Goal: Information Seeking & Learning: Learn about a topic

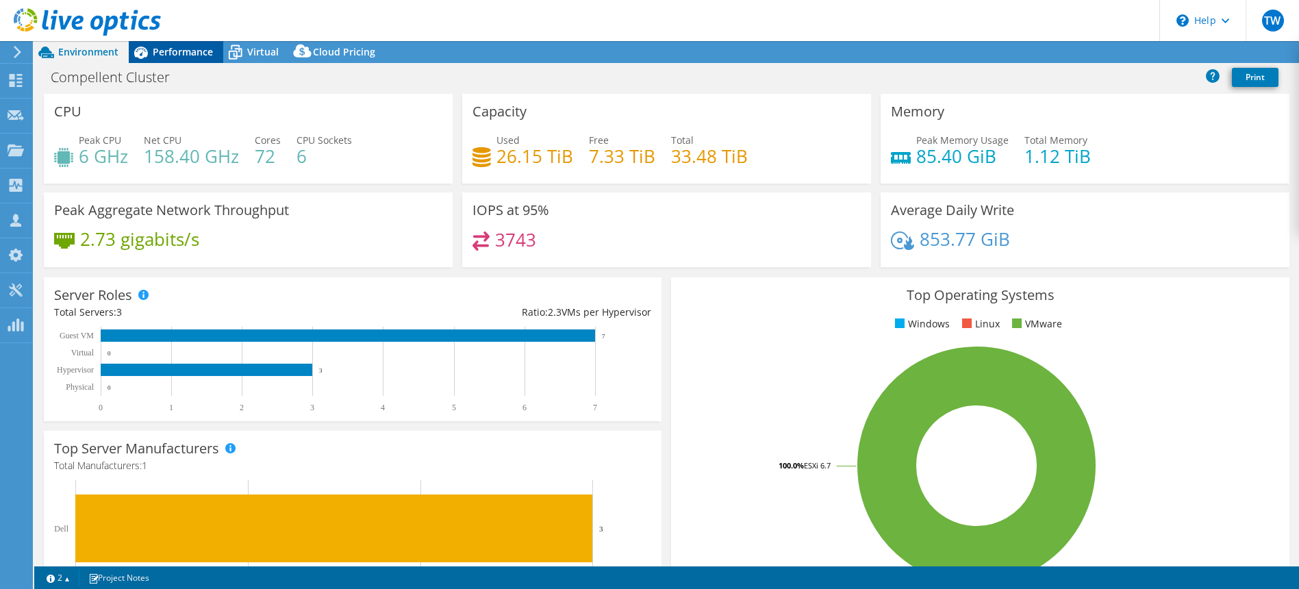
click at [188, 44] on div "Performance" at bounding box center [176, 52] width 95 height 22
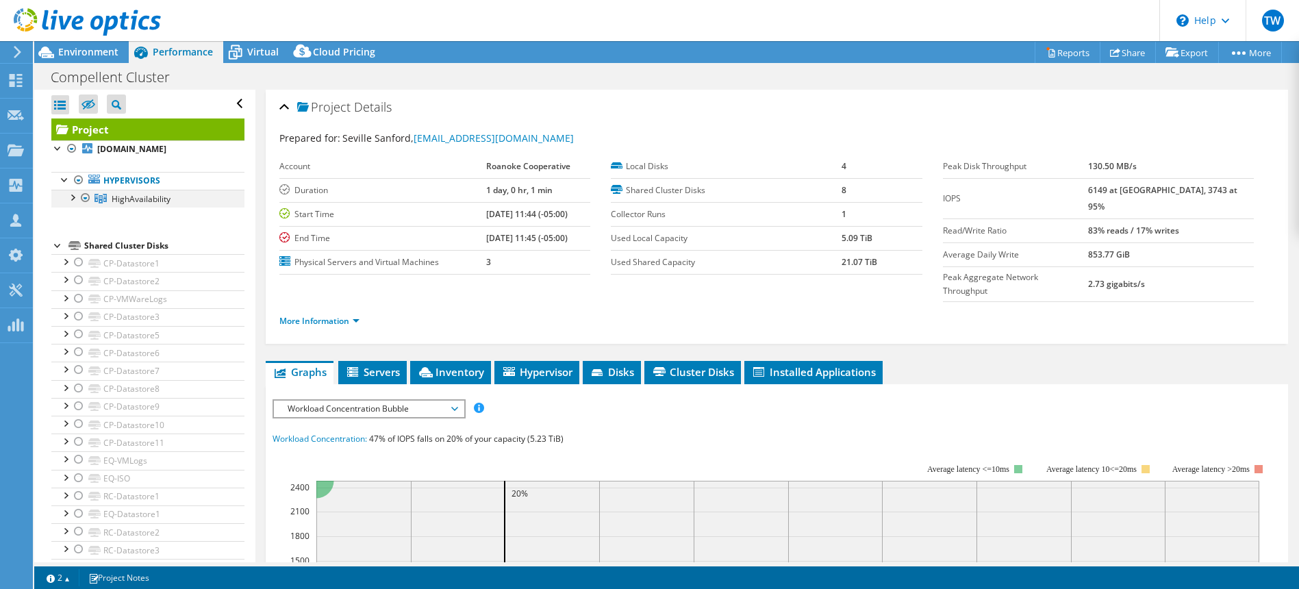
click at [69, 203] on div at bounding box center [72, 197] width 14 height 14
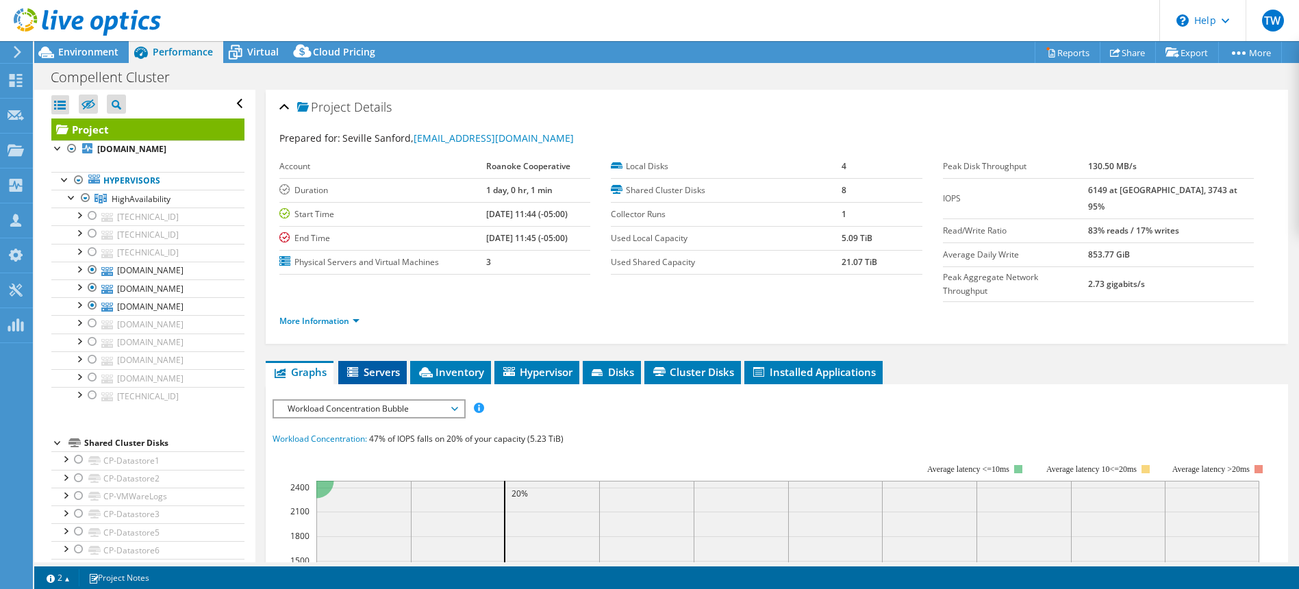
click at [384, 365] on span "Servers" at bounding box center [372, 372] width 55 height 14
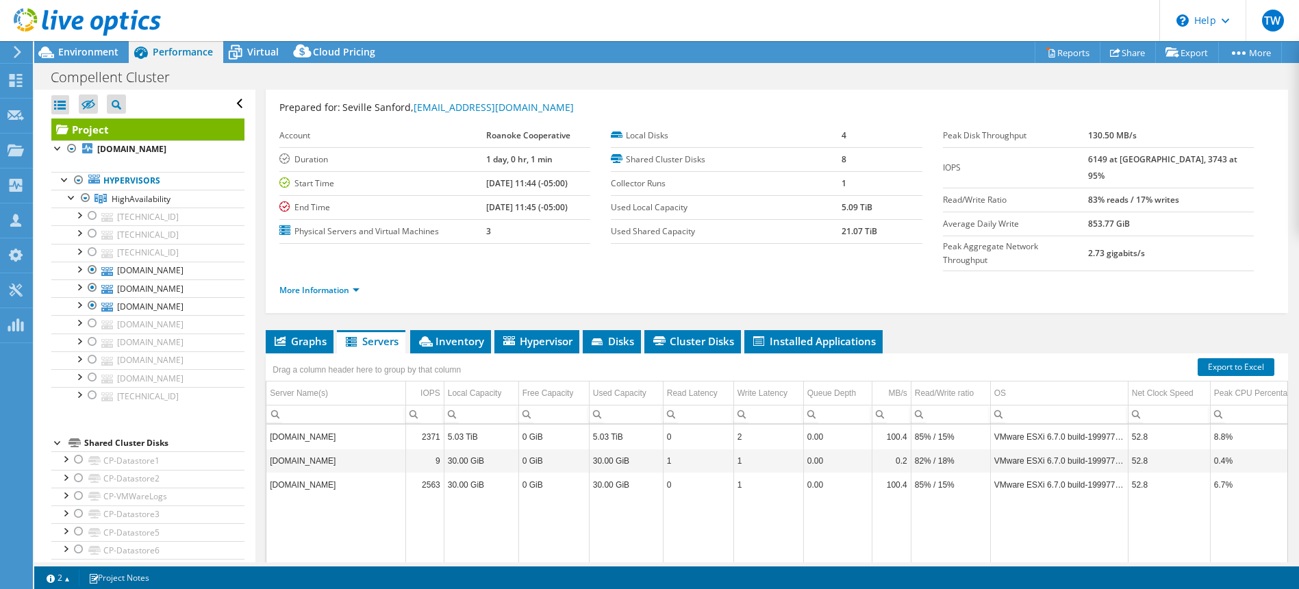
scroll to position [32, 0]
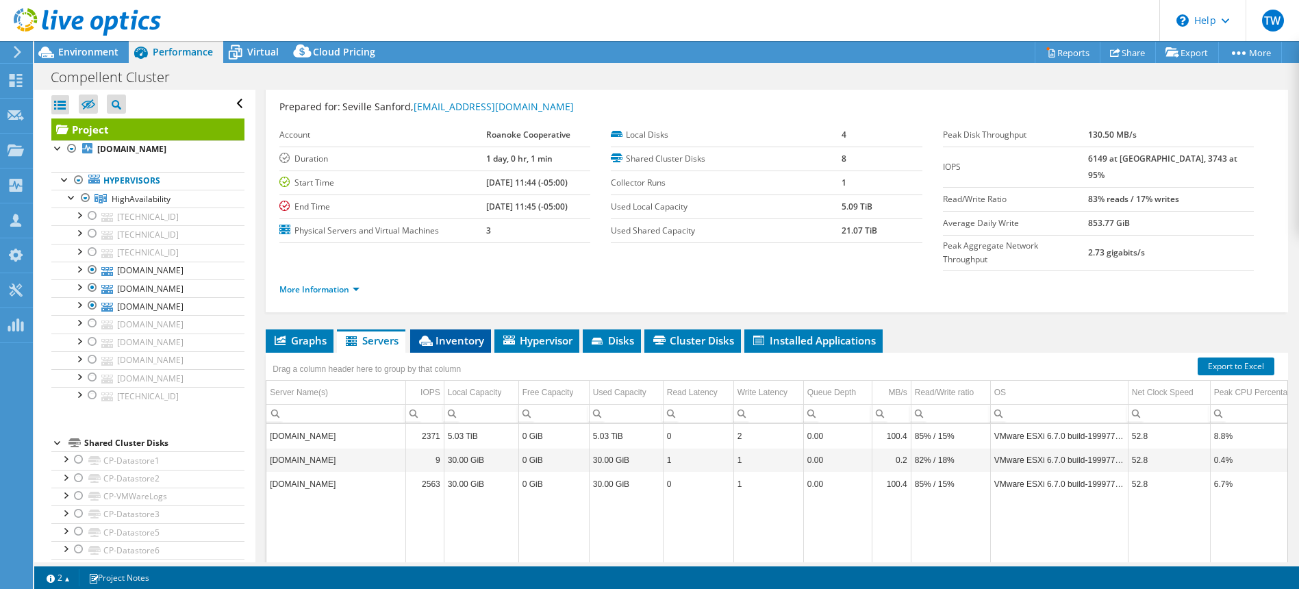
click at [453, 329] on li "Inventory" at bounding box center [450, 340] width 81 height 23
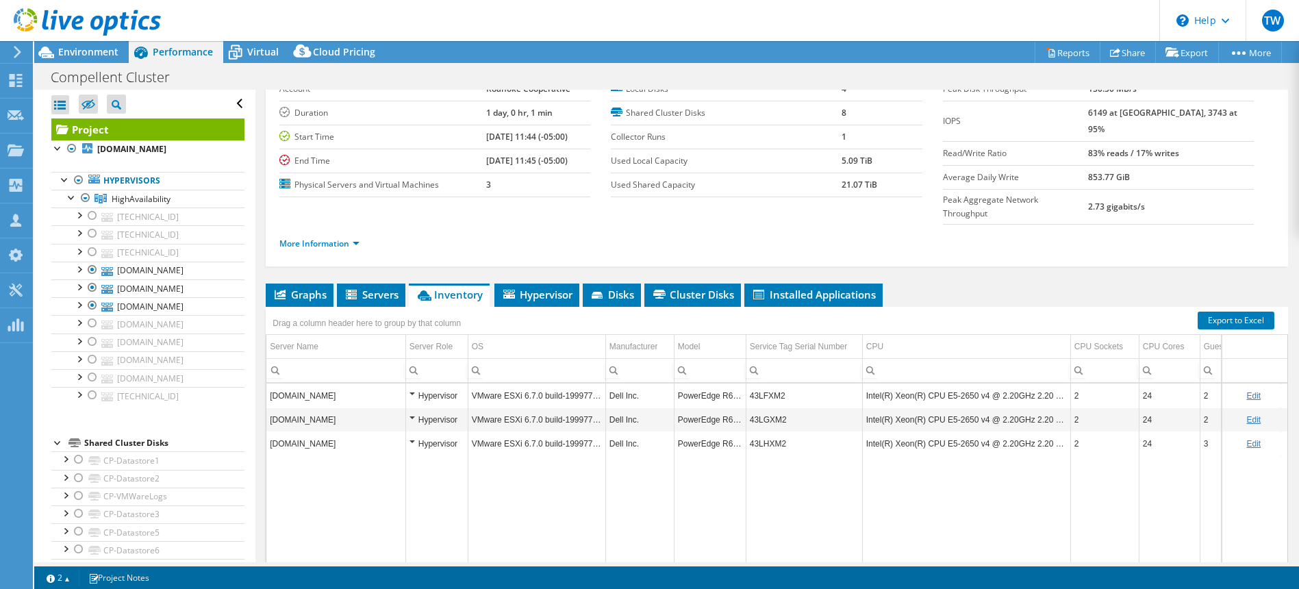
scroll to position [93, 0]
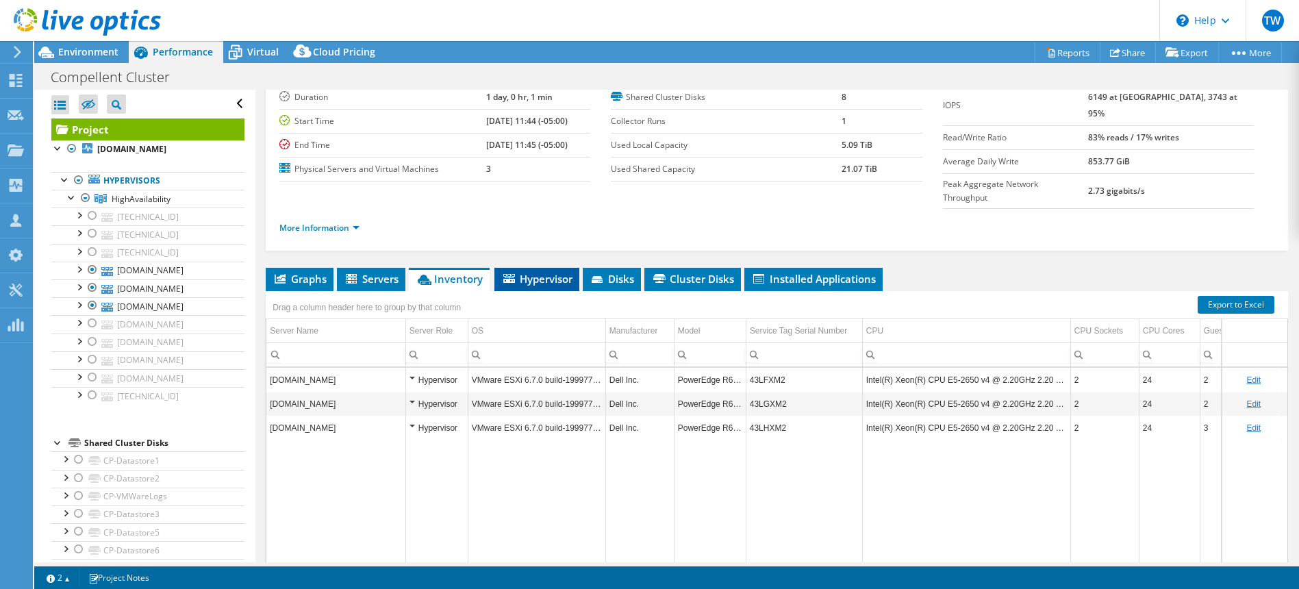
click at [516, 272] on span "Hypervisor" at bounding box center [536, 279] width 71 height 14
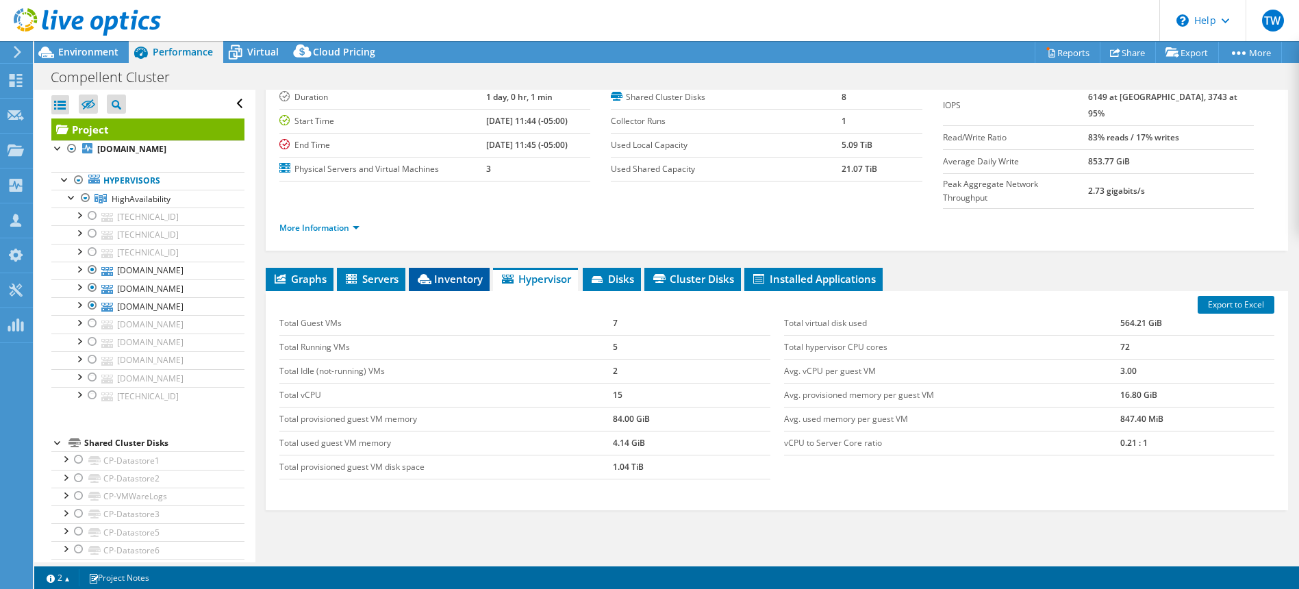
click at [439, 268] on li "Inventory" at bounding box center [449, 279] width 81 height 23
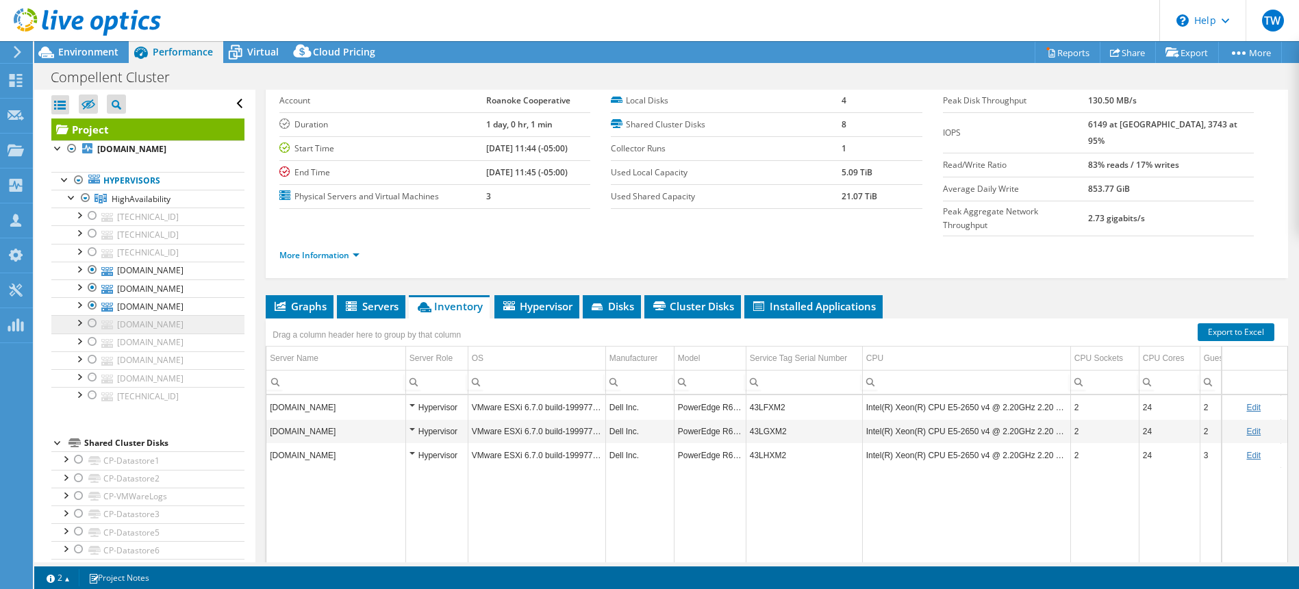
scroll to position [66, 0]
drag, startPoint x: 95, startPoint y: 403, endPoint x: 95, endPoint y: 379, distance: 24.0
click at [92, 350] on div at bounding box center [93, 342] width 14 height 16
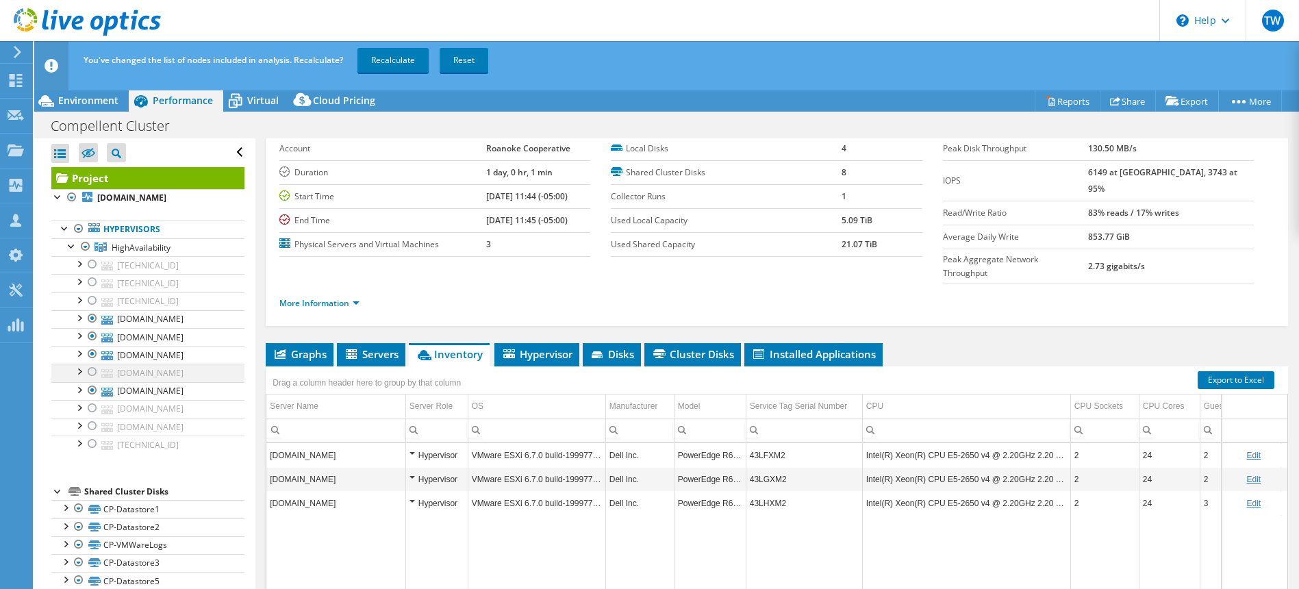
drag, startPoint x: 92, startPoint y: 419, endPoint x: 95, endPoint y: 425, distance: 7.2
click at [93, 380] on div at bounding box center [93, 372] width 14 height 16
drag, startPoint x: 91, startPoint y: 483, endPoint x: 92, endPoint y: 490, distance: 7.6
click at [92, 416] on div at bounding box center [93, 408] width 14 height 16
click at [93, 434] on div at bounding box center [93, 426] width 14 height 16
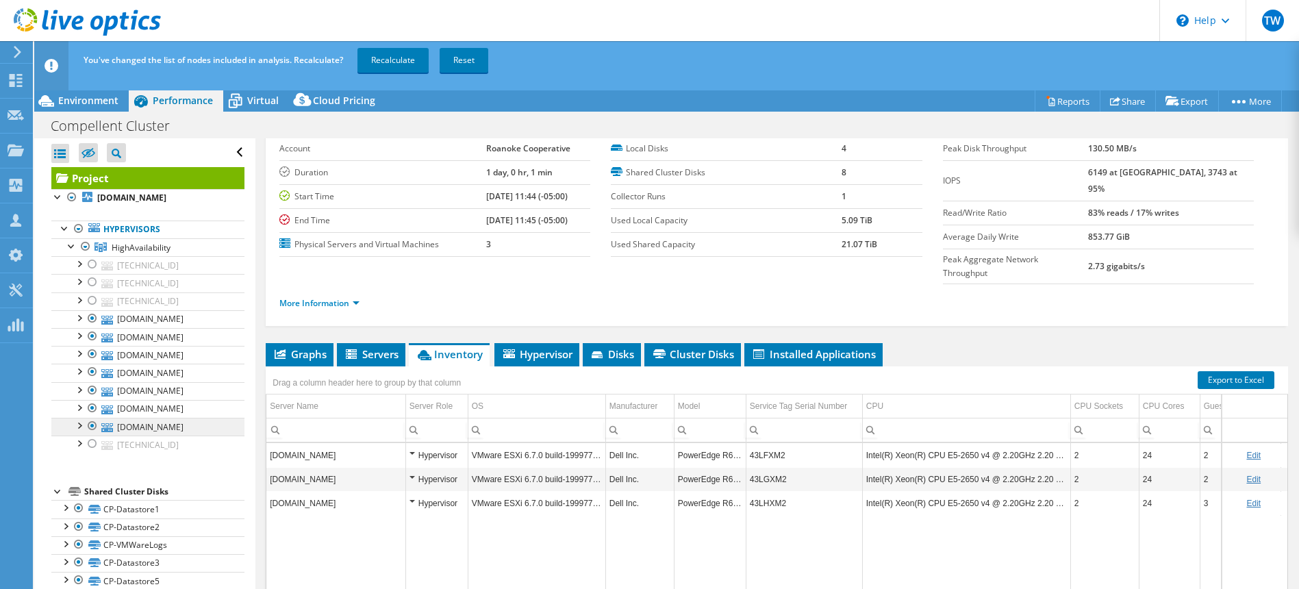
drag, startPoint x: 90, startPoint y: 539, endPoint x: 93, endPoint y: 525, distance: 14.1
click at [91, 452] on div at bounding box center [93, 444] width 14 height 16
drag, startPoint x: 95, startPoint y: 359, endPoint x: 95, endPoint y: 348, distance: 11.0
click at [94, 351] on ul "[TECHNICAL_ID] EQ-VMLogs RSRC-Datastore1" at bounding box center [147, 354] width 193 height 197
drag, startPoint x: 93, startPoint y: 331, endPoint x: 89, endPoint y: 347, distance: 16.9
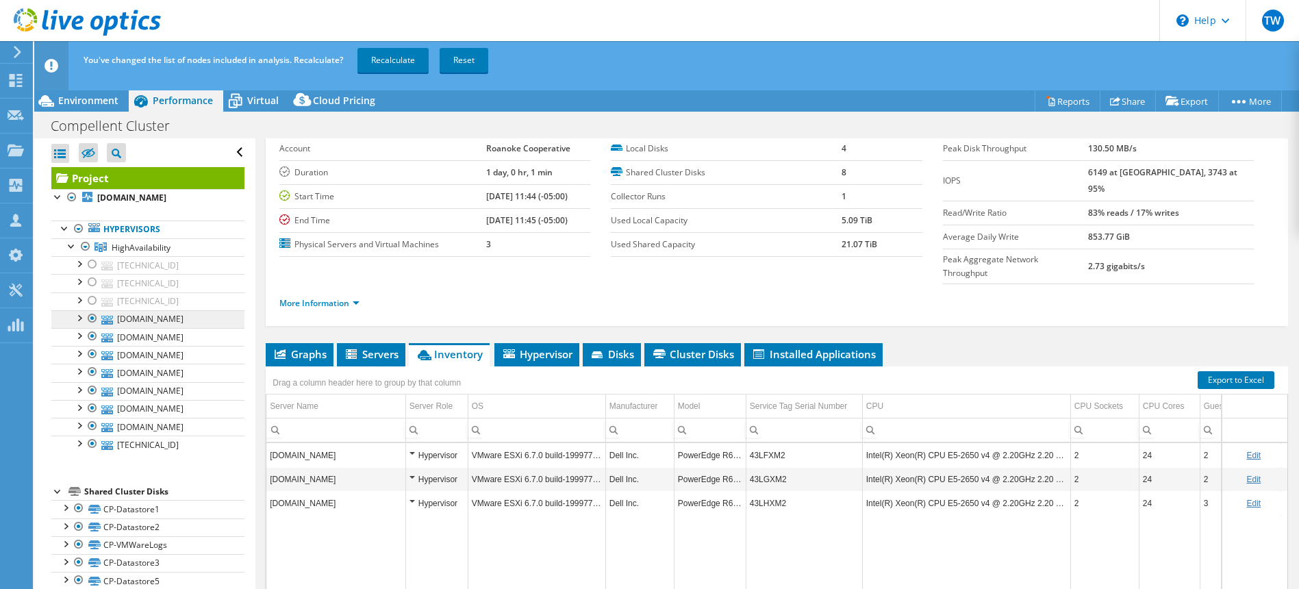
click at [93, 327] on div at bounding box center [93, 318] width 14 height 16
click at [90, 345] on div at bounding box center [93, 336] width 14 height 16
drag, startPoint x: 90, startPoint y: 390, endPoint x: 134, endPoint y: 375, distance: 47.0
click at [90, 362] on div at bounding box center [93, 354] width 14 height 16
click at [395, 55] on link "Recalculate" at bounding box center [393, 60] width 71 height 25
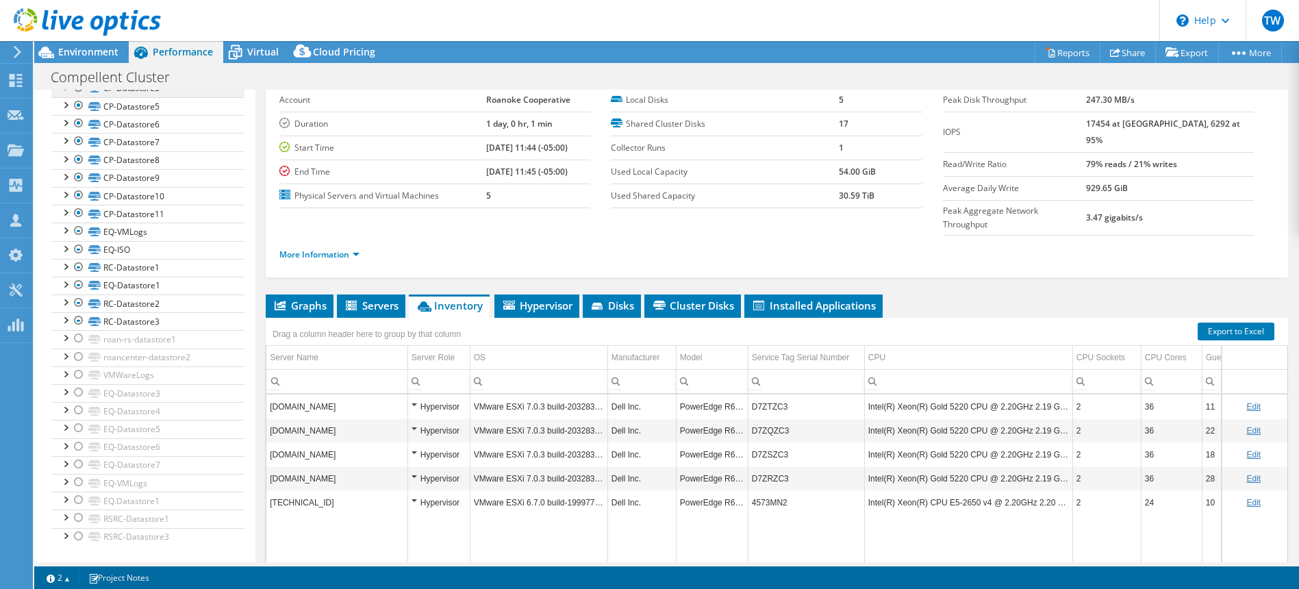
scroll to position [14, 0]
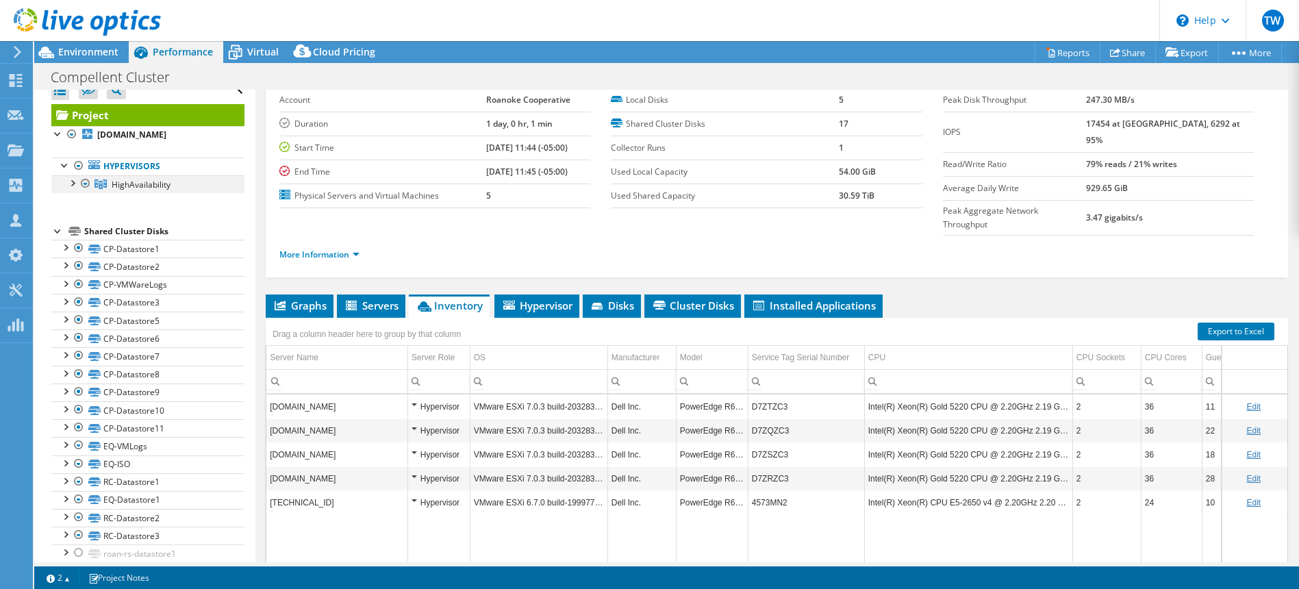
click at [73, 189] on div at bounding box center [72, 182] width 14 height 14
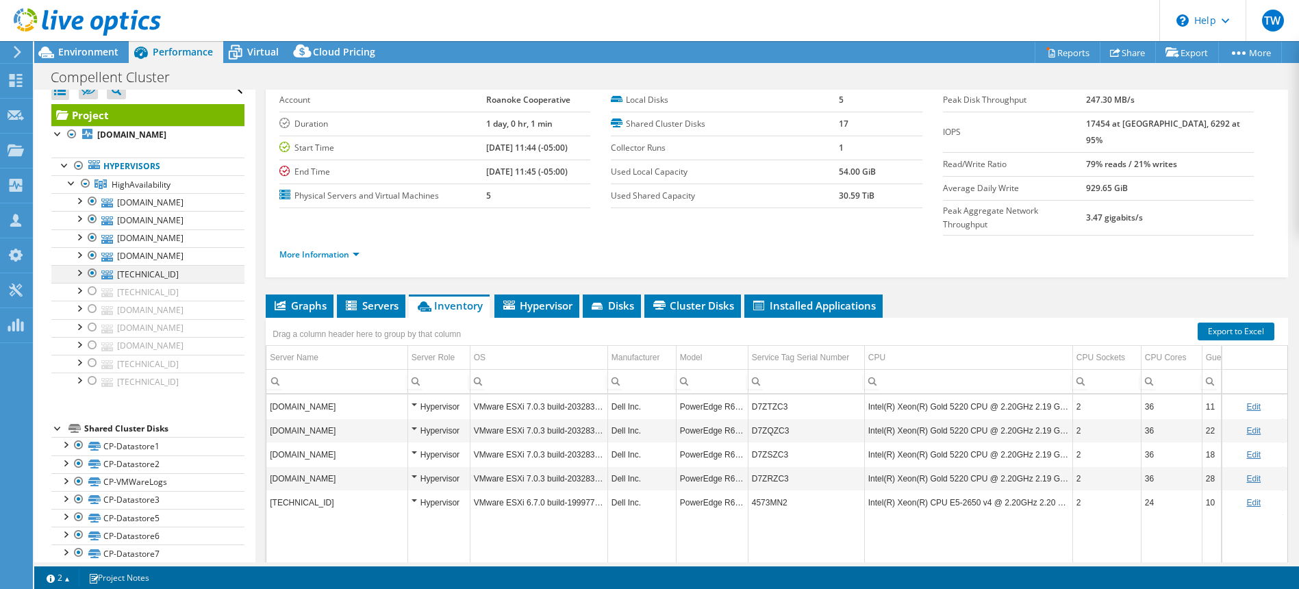
click at [93, 282] on div at bounding box center [93, 273] width 14 height 16
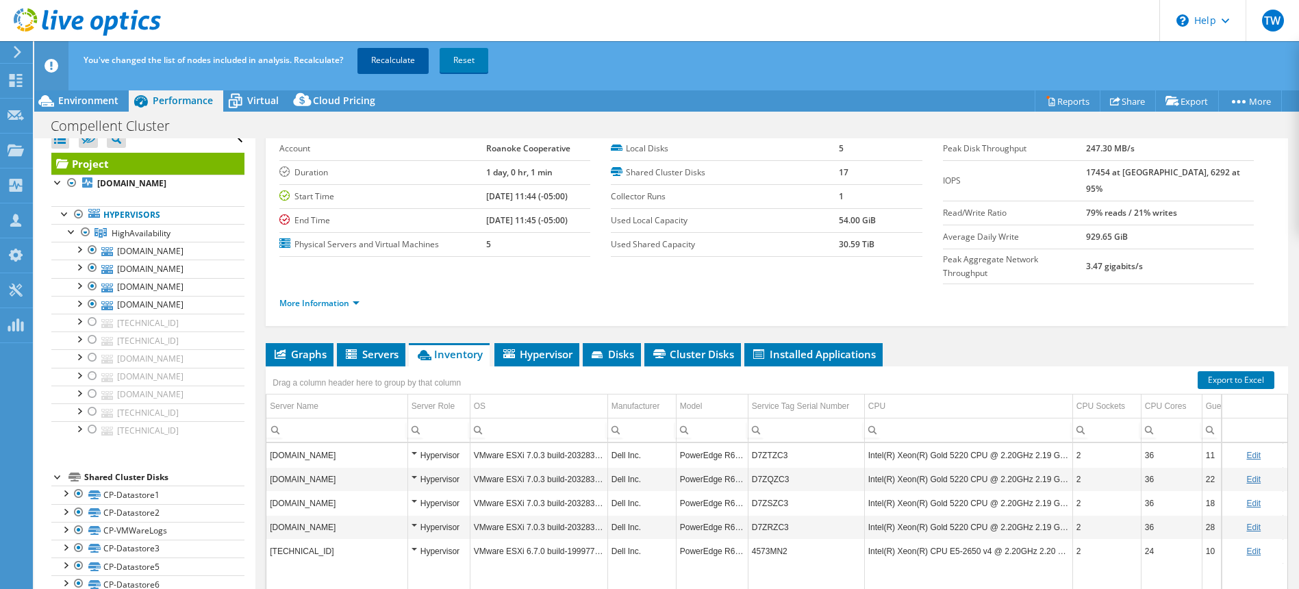
click at [390, 68] on link "Recalculate" at bounding box center [393, 60] width 71 height 25
